Goal: Information Seeking & Learning: Learn about a topic

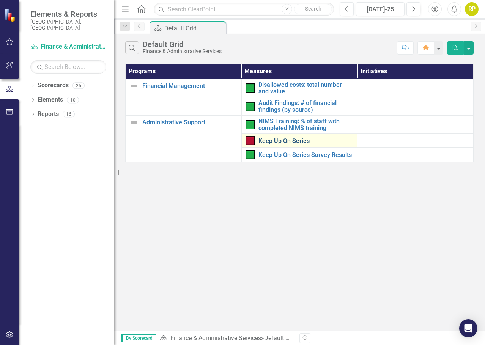
click at [284, 139] on link "Keep Up On Series" at bounding box center [306, 141] width 95 height 7
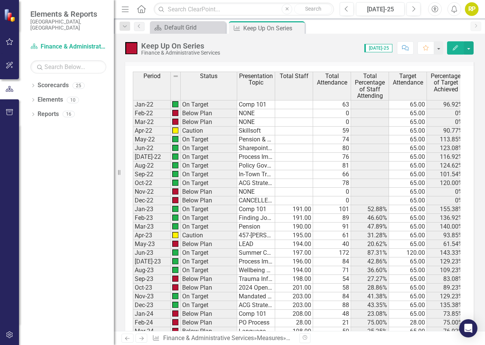
scroll to position [494, 0]
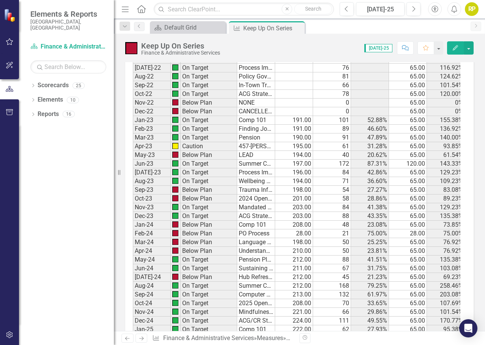
click at [249, 225] on td "Comp 101" at bounding box center [256, 225] width 38 height 9
click at [252, 236] on td "PO Process" at bounding box center [256, 234] width 38 height 9
click at [252, 242] on td "Language Line" at bounding box center [256, 242] width 38 height 9
click at [255, 249] on td "Understanding Depression/Anxiety" at bounding box center [256, 251] width 38 height 9
click at [256, 260] on td "Pension Plan & Wellness Counts" at bounding box center [256, 260] width 38 height 9
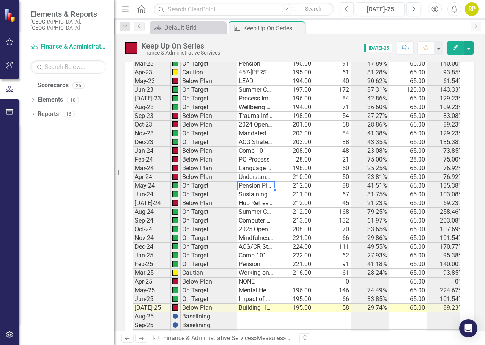
scroll to position [569, 0]
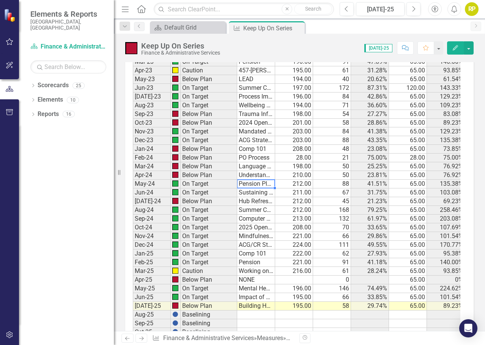
click at [256, 194] on td "Sustaining Essential Services-County's Budget" at bounding box center [256, 193] width 38 height 9
click at [256, 203] on td "Hub Refresher" at bounding box center [256, 201] width 38 height 9
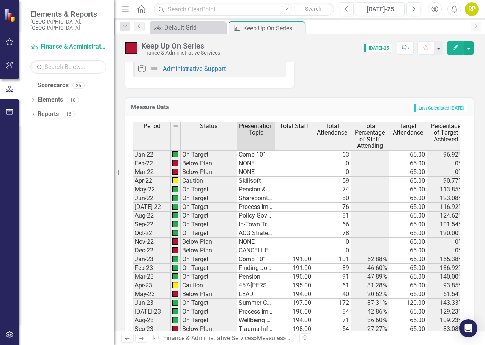
scroll to position [266, 0]
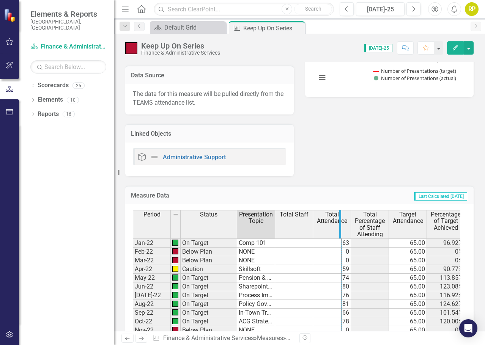
drag, startPoint x: 274, startPoint y: 224, endPoint x: 341, endPoint y: 228, distance: 66.6
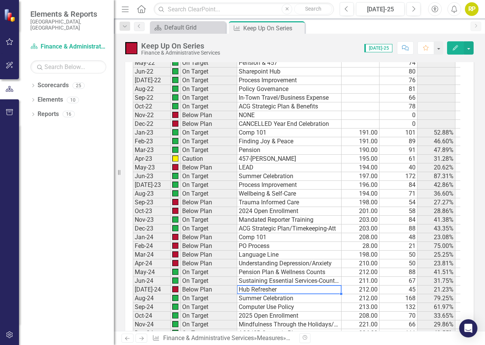
scroll to position [494, 0]
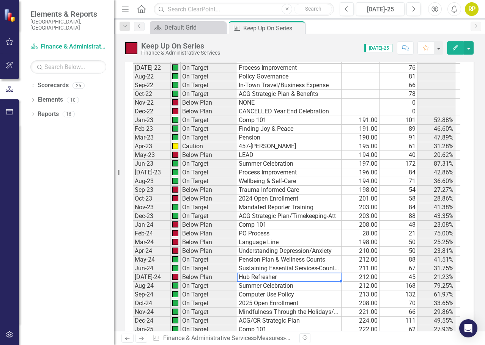
click at [257, 226] on td "Comp 101" at bounding box center [289, 225] width 104 height 9
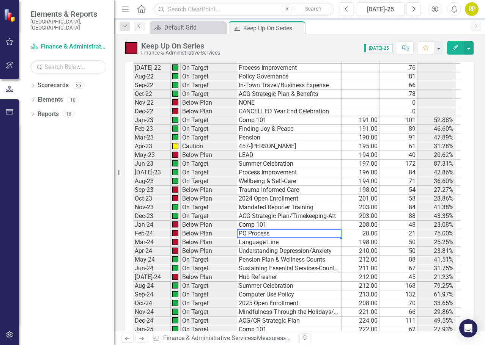
click at [265, 236] on td "PO Process" at bounding box center [289, 234] width 104 height 9
click at [284, 242] on td "Language Line" at bounding box center [289, 242] width 104 height 9
click at [310, 254] on td "Understanding Depression/Anxiety" at bounding box center [289, 251] width 104 height 9
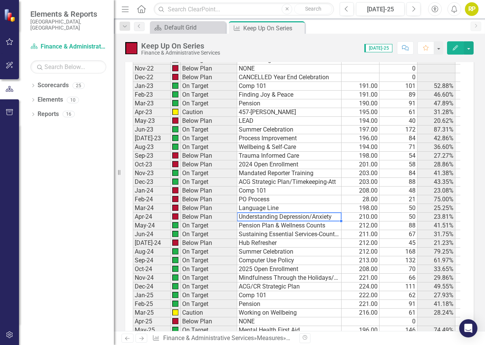
scroll to position [569, 0]
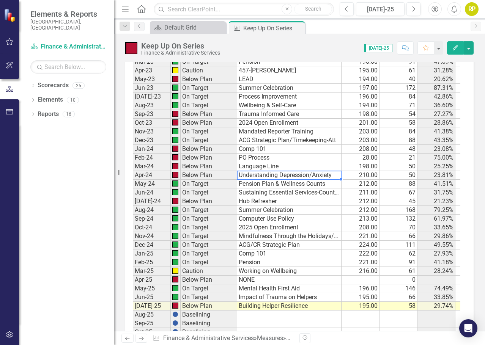
click at [268, 184] on td "Pension Plan & Wellness Counts" at bounding box center [289, 184] width 104 height 9
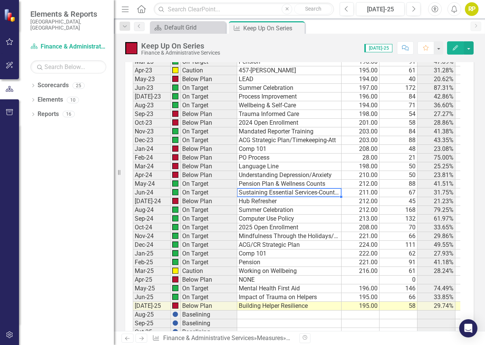
click at [282, 192] on td "Sustaining Essential Services-County's Budget" at bounding box center [289, 193] width 104 height 9
click at [265, 203] on td "Hub Refresher" at bounding box center [289, 201] width 104 height 9
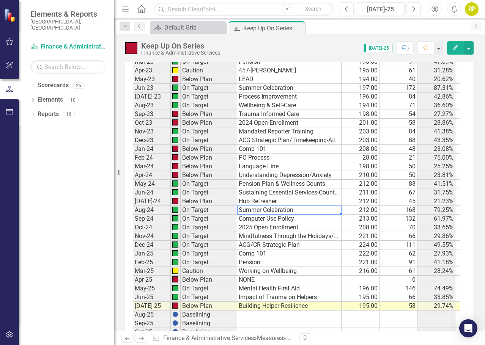
click at [287, 211] on td "Summer Celebration" at bounding box center [289, 210] width 104 height 9
click at [265, 219] on td "Computer Use Policy" at bounding box center [289, 219] width 104 height 9
click at [267, 230] on td "2025 Open Enrollment" at bounding box center [289, 228] width 104 height 9
click at [298, 240] on td "Mindfulness Through the Holidays/Time Approval" at bounding box center [289, 236] width 104 height 9
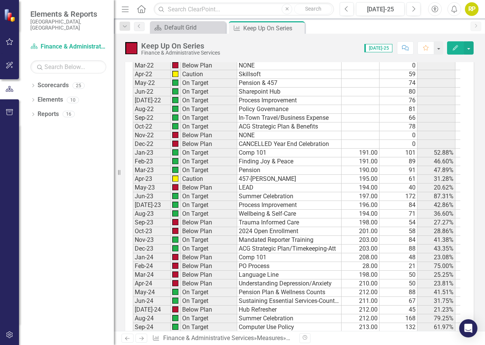
scroll to position [418, 0]
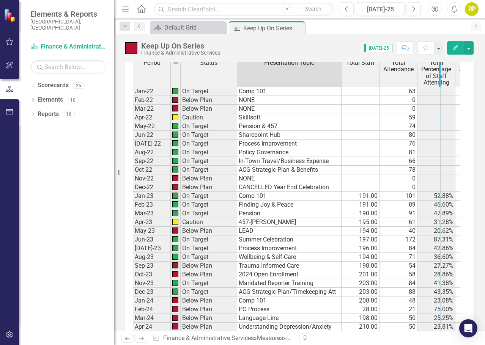
drag, startPoint x: 341, startPoint y: 80, endPoint x: 440, endPoint y: 91, distance: 100.0
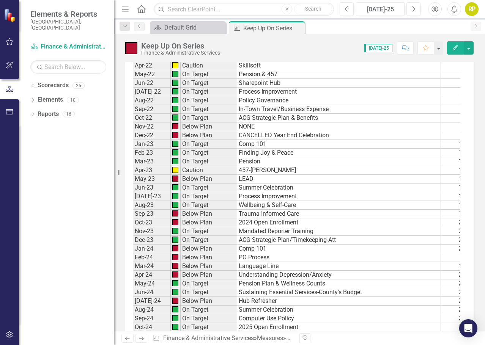
scroll to position [569, 0]
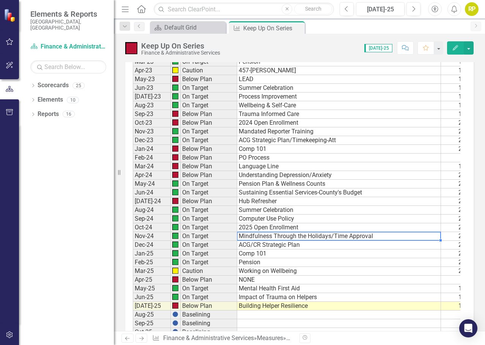
click at [262, 243] on td "ACG/CR Strategic Plan" at bounding box center [339, 245] width 204 height 9
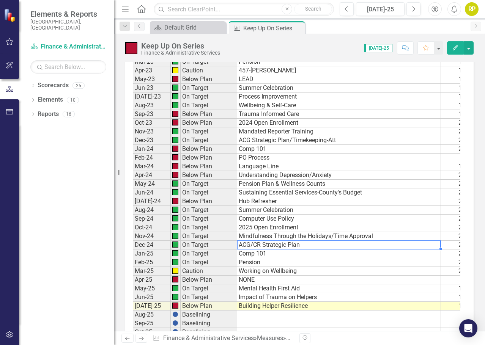
click at [261, 253] on td "Comp 101" at bounding box center [339, 254] width 204 height 9
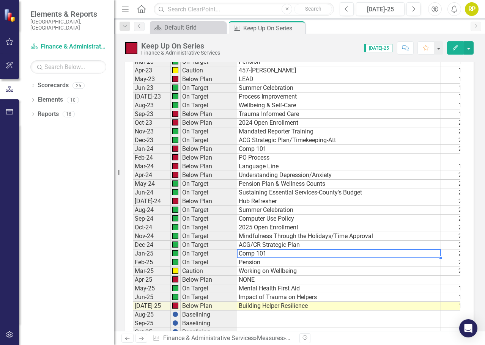
click at [282, 245] on td "ACG/CR Strategic Plan" at bounding box center [339, 245] width 204 height 9
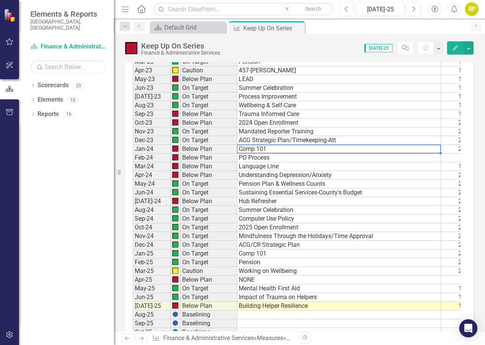
click at [273, 150] on td "Comp 101" at bounding box center [339, 149] width 204 height 9
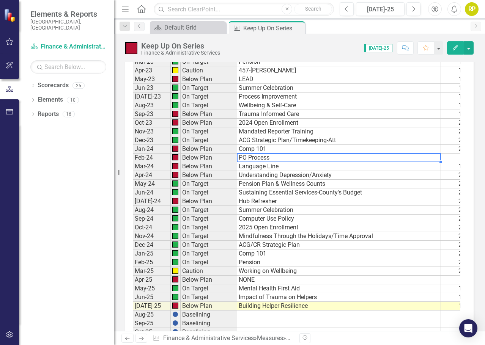
click at [275, 159] on td "PO Process" at bounding box center [339, 158] width 204 height 9
click at [273, 165] on td "Language Line" at bounding box center [339, 166] width 204 height 9
click at [291, 173] on td "Understanding Depression/Anxiety" at bounding box center [339, 175] width 204 height 9
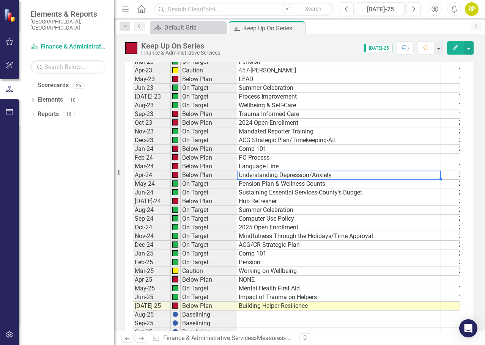
click at [286, 181] on td "Pension Plan & Wellness Counts" at bounding box center [339, 184] width 204 height 9
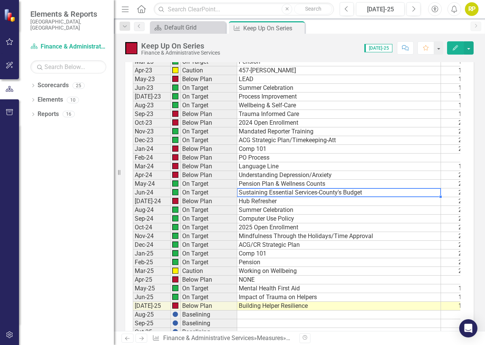
click at [307, 192] on td "Sustaining Essential Services-County's Budget" at bounding box center [339, 193] width 204 height 9
click at [249, 150] on td "Comp 101" at bounding box center [339, 149] width 204 height 9
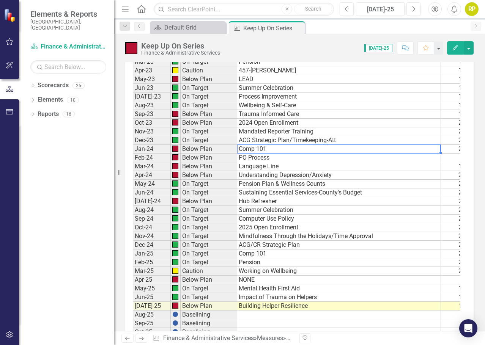
click at [252, 158] on td "PO Process" at bounding box center [339, 158] width 204 height 9
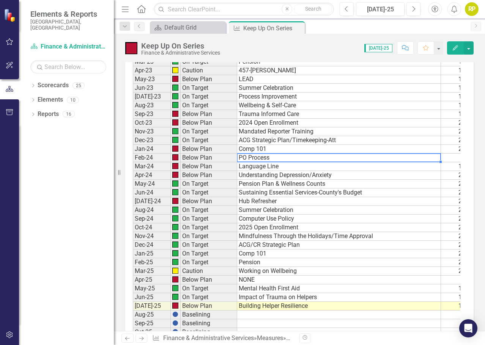
click at [252, 166] on td "Language Line" at bounding box center [339, 166] width 204 height 9
click at [274, 177] on td "Understanding Depression/Anxiety" at bounding box center [339, 175] width 204 height 9
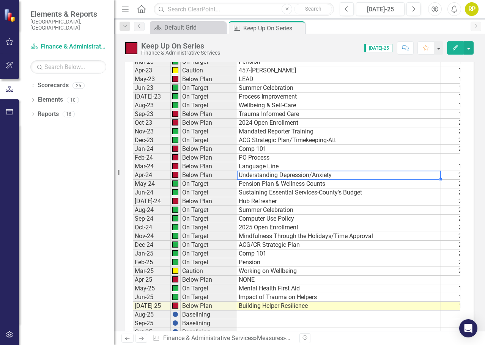
click at [265, 184] on td "Pension Plan & Wellness Counts" at bounding box center [339, 184] width 204 height 9
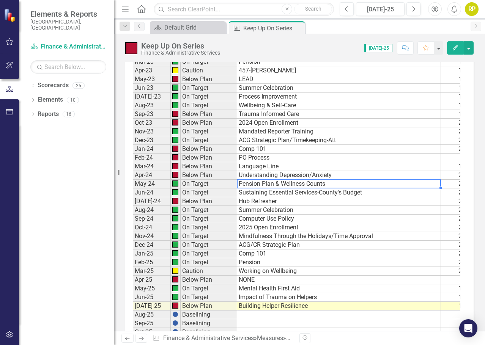
click at [262, 195] on td "Sustaining Essential Services-County's Budget" at bounding box center [339, 193] width 204 height 9
click at [263, 203] on td "Hub Refresher" at bounding box center [339, 201] width 204 height 9
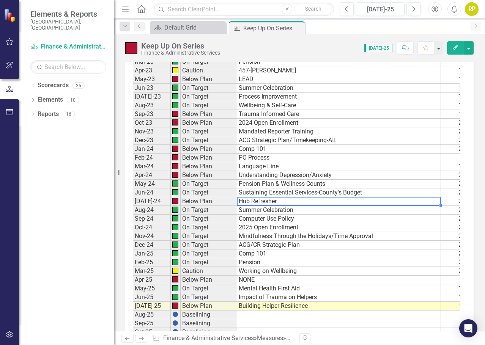
click at [267, 211] on td "Summer Celebration" at bounding box center [339, 210] width 204 height 9
click at [258, 219] on td "Computer Use Policy" at bounding box center [339, 219] width 204 height 9
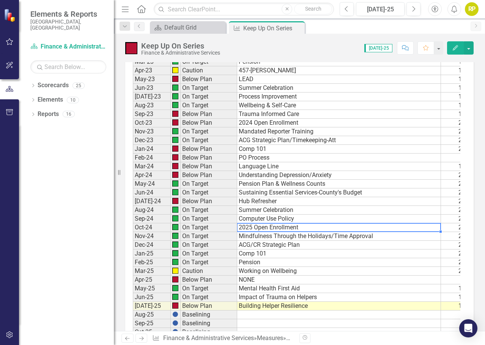
click at [265, 227] on td "2025 Open Enrollment" at bounding box center [339, 228] width 204 height 9
click at [262, 236] on td "Mindfulness Through the Holidays/Time Approval" at bounding box center [339, 236] width 204 height 9
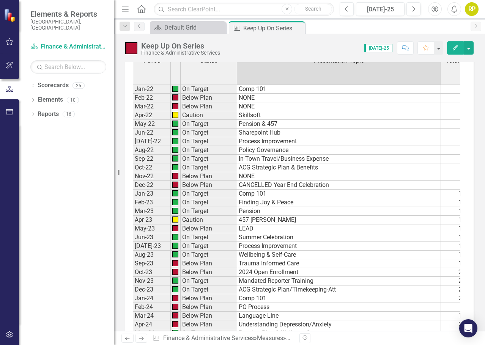
scroll to position [418, 0]
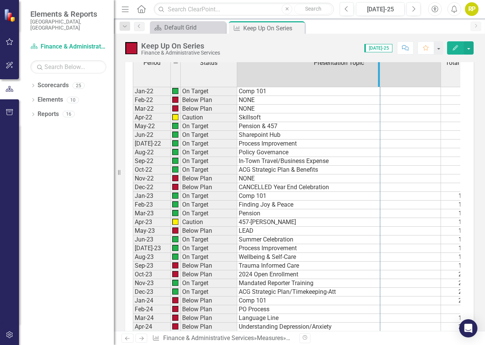
drag, startPoint x: 440, startPoint y: 77, endPoint x: 353, endPoint y: 164, distance: 122.9
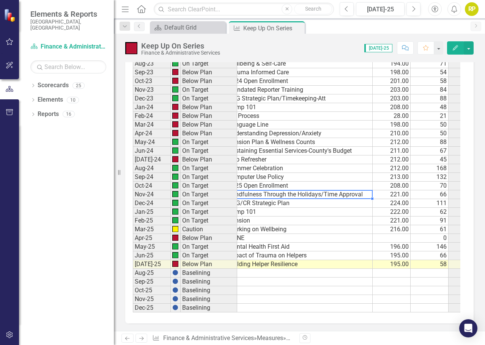
scroll to position [0, 0]
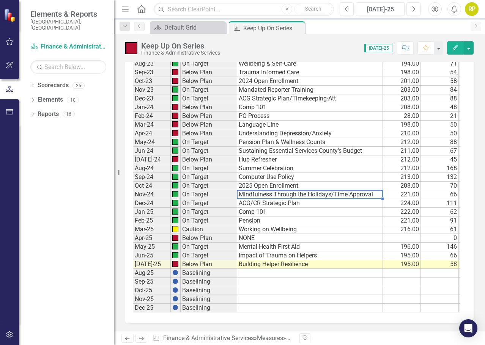
click at [251, 199] on td "ACG/CR Strategic Plan" at bounding box center [310, 203] width 146 height 9
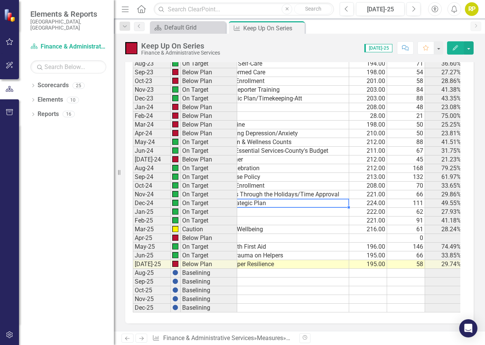
scroll to position [0, 49]
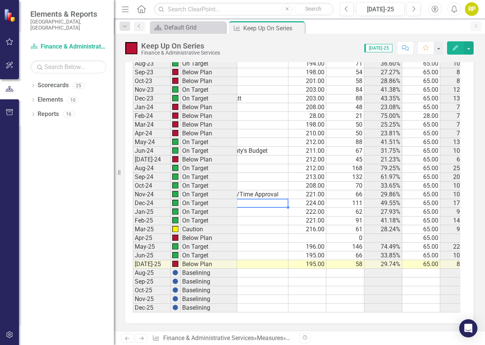
click at [337, 199] on td "111" at bounding box center [345, 203] width 38 height 9
